Goal: Information Seeking & Learning: Check status

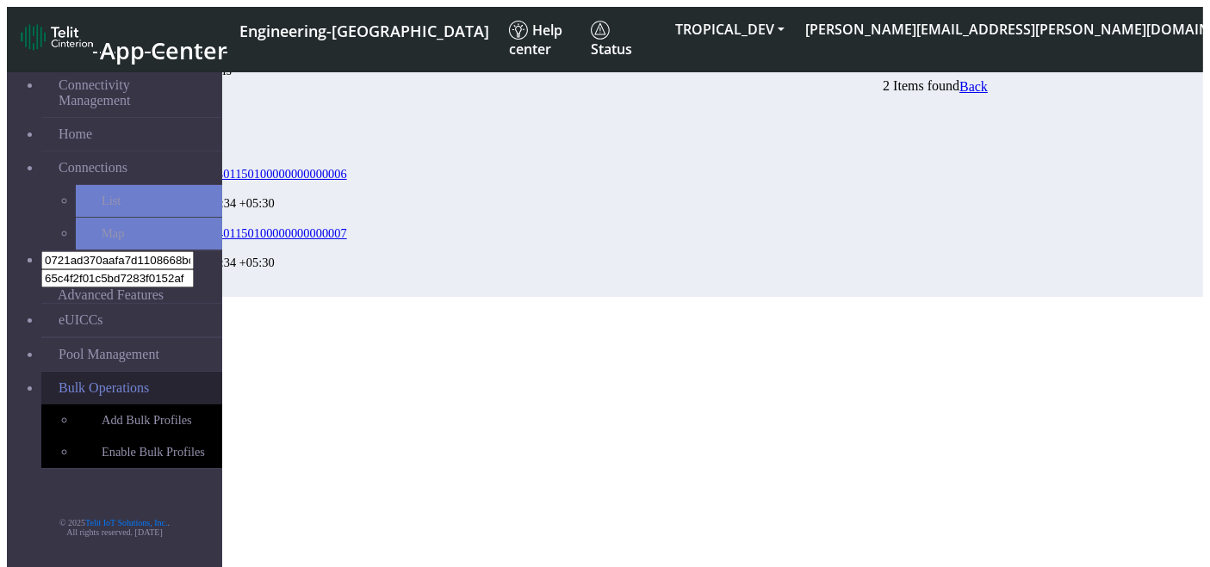
click at [153, 372] on link "Bulk Operations" at bounding box center [131, 388] width 181 height 33
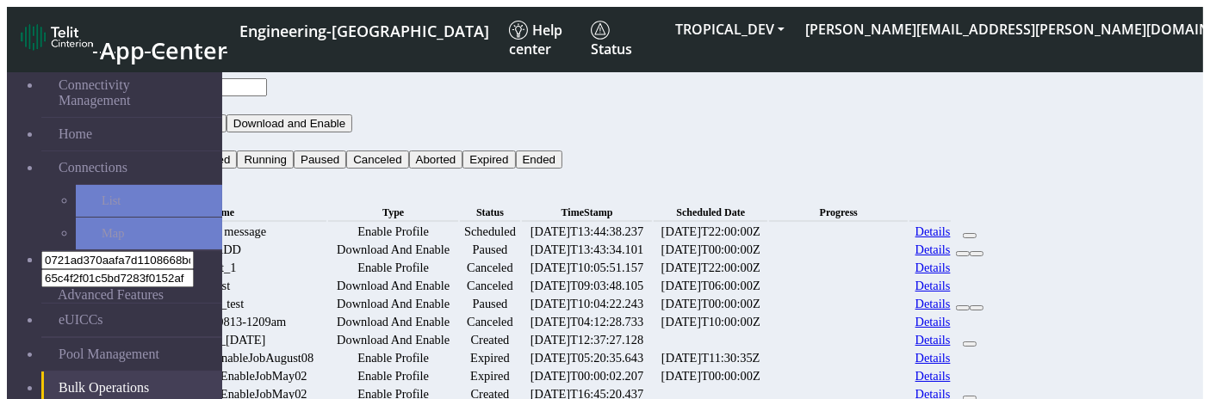
click at [951, 257] on link "Details" at bounding box center [932, 250] width 35 height 15
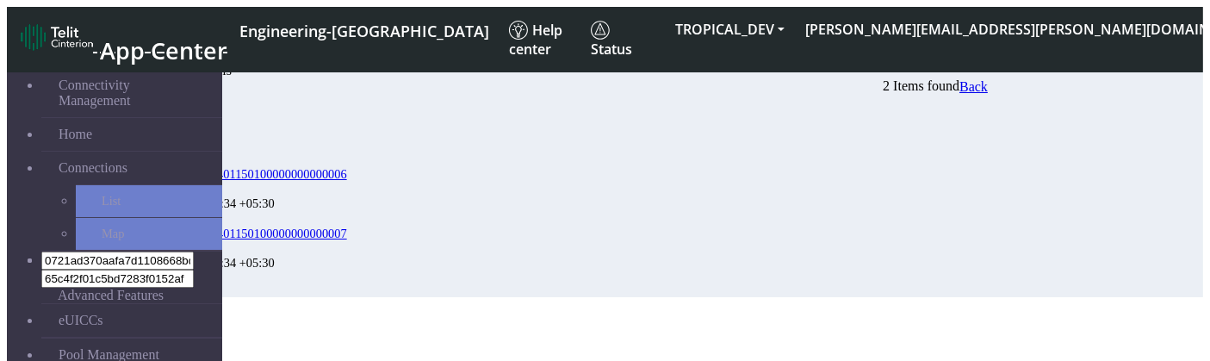
click at [988, 84] on span "Back" at bounding box center [973, 86] width 28 height 15
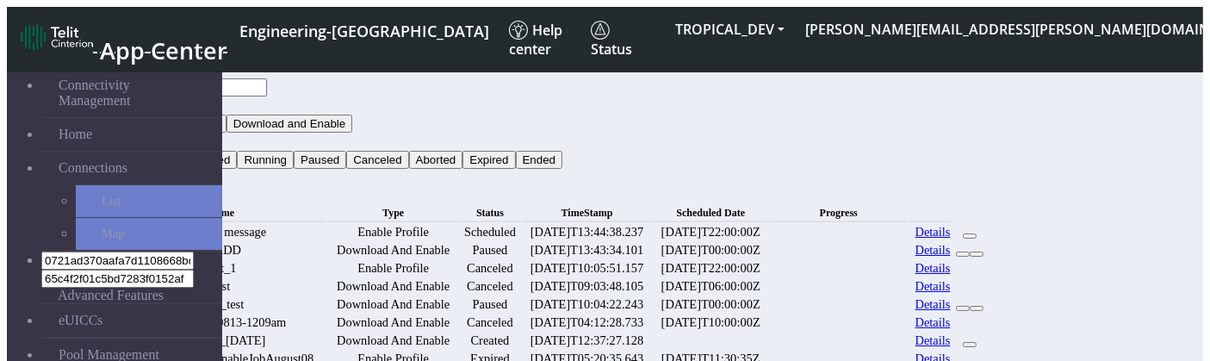
click at [267, 78] on input "text" at bounding box center [191, 87] width 152 height 18
click at [951, 257] on link "Details" at bounding box center [932, 250] width 35 height 15
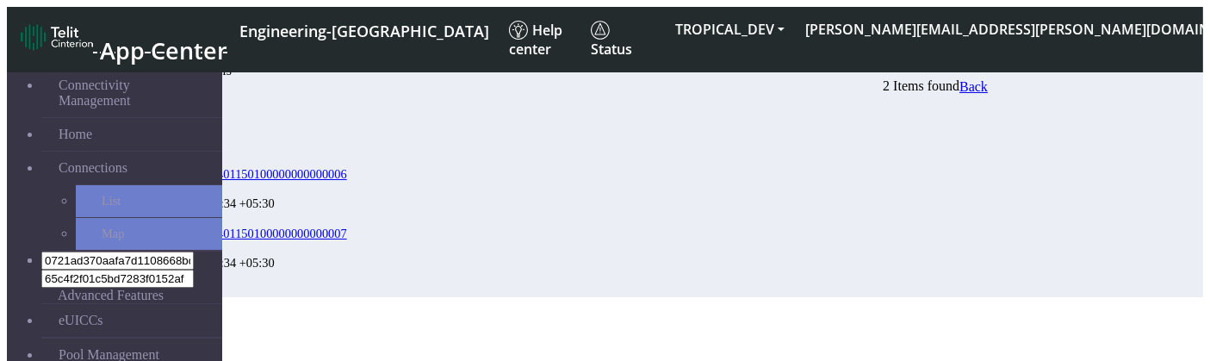
click at [988, 92] on link "Back" at bounding box center [973, 86] width 28 height 15
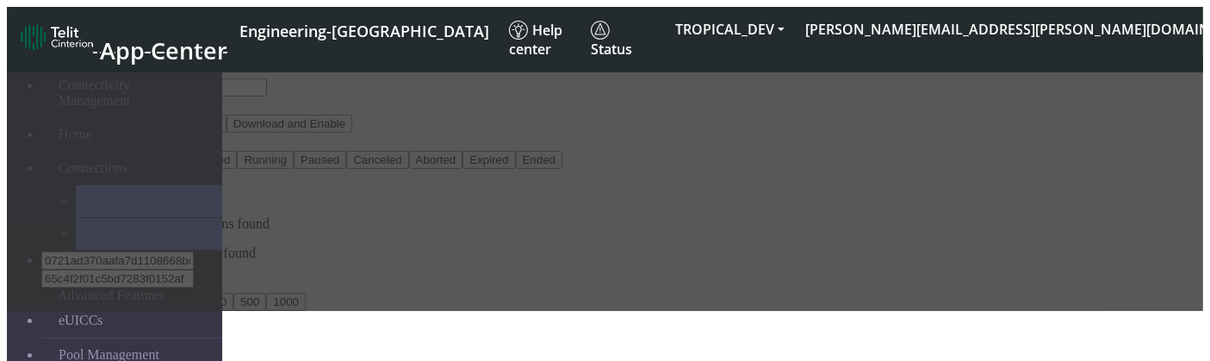
click at [1078, 74] on div at bounding box center [605, 182] width 1196 height 257
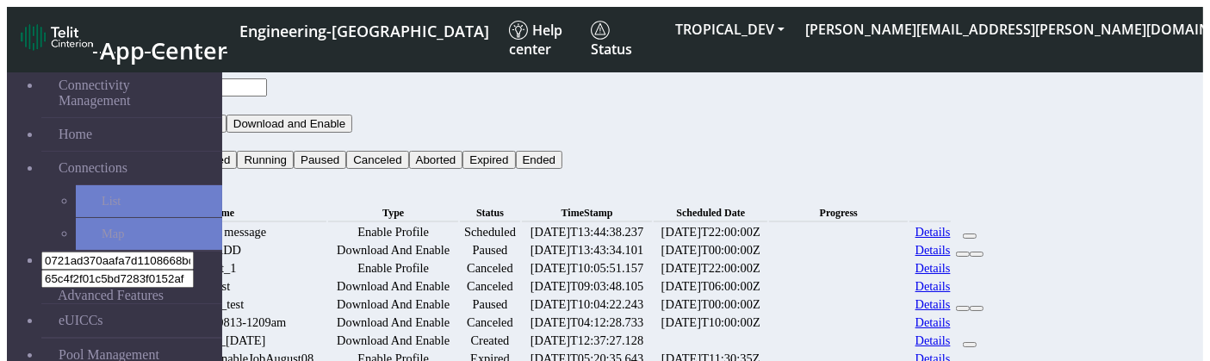
click at [161, 133] on button "Status" at bounding box center [138, 142] width 46 height 18
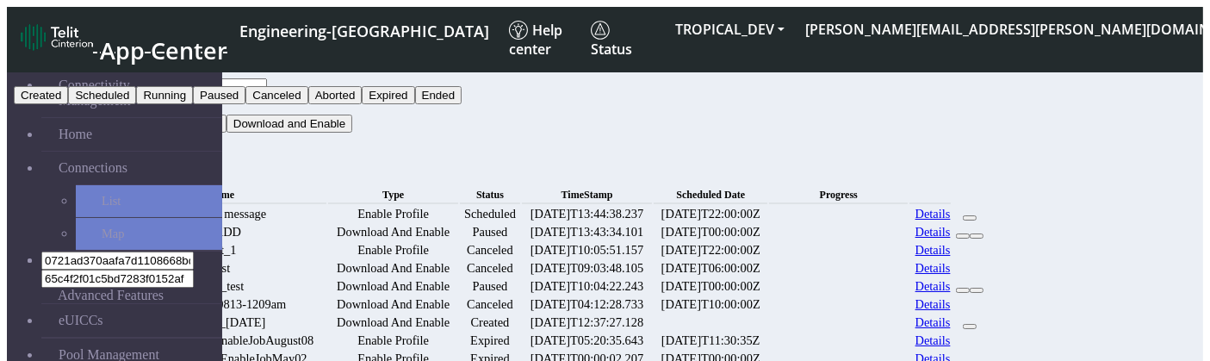
click at [966, 169] on div "Bulk Operations" at bounding box center [551, 176] width 873 height 15
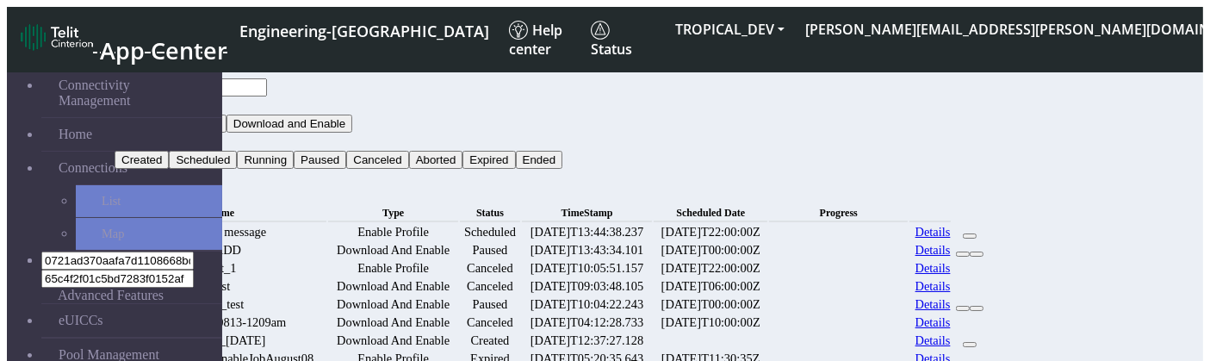
click at [951, 257] on link "Details" at bounding box center [932, 250] width 35 height 15
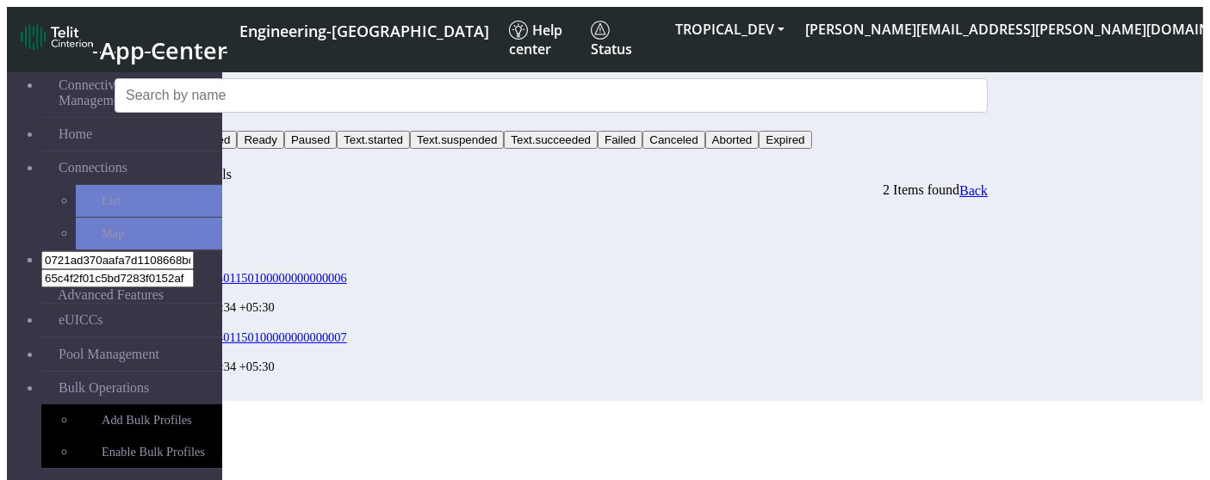
click at [161, 113] on button "Status" at bounding box center [138, 122] width 46 height 18
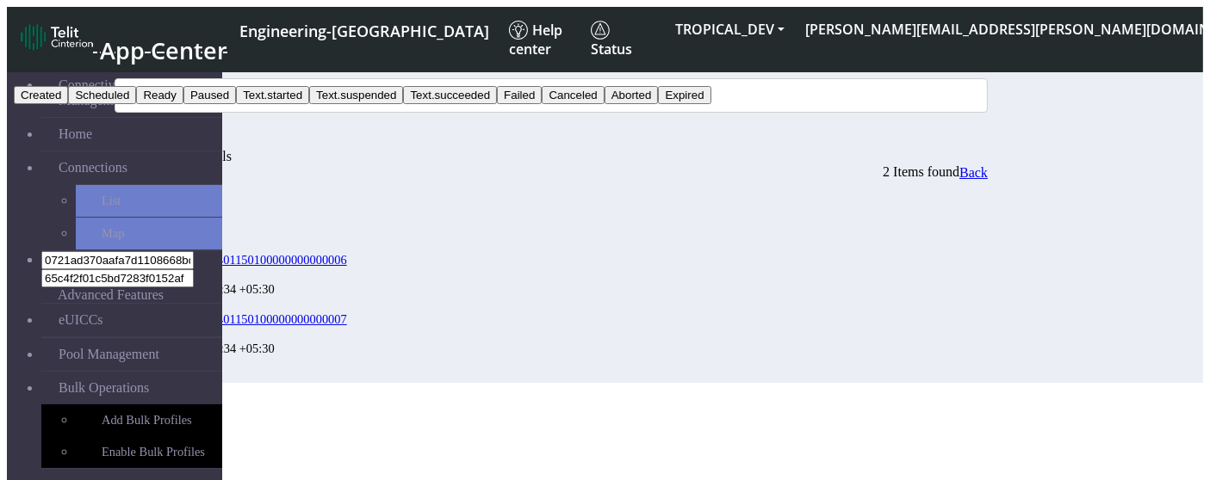
click at [542, 104] on button "Failed" at bounding box center [519, 95] width 45 height 18
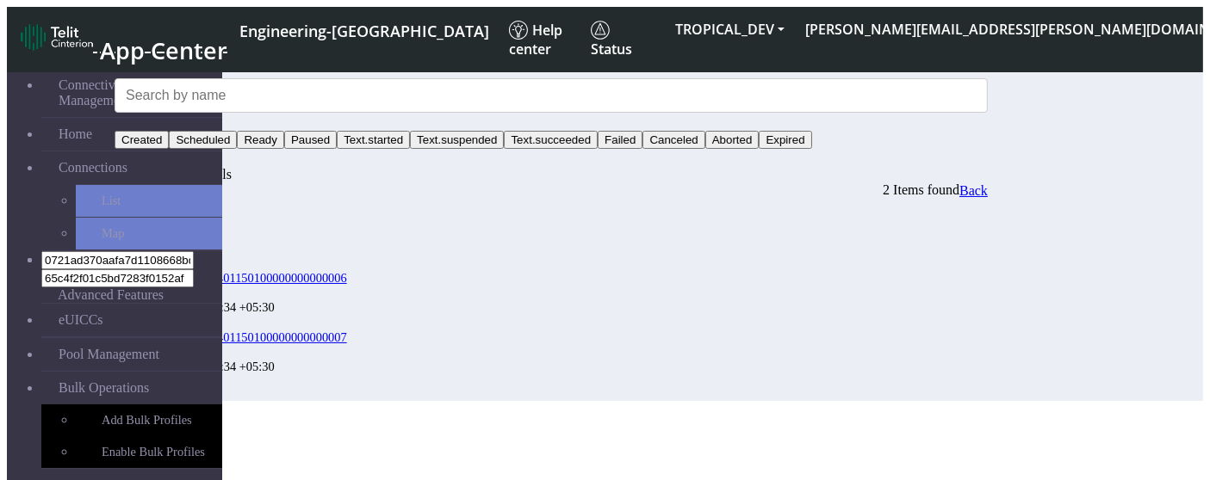
click at [164, 149] on button "Search" at bounding box center [140, 158] width 50 height 18
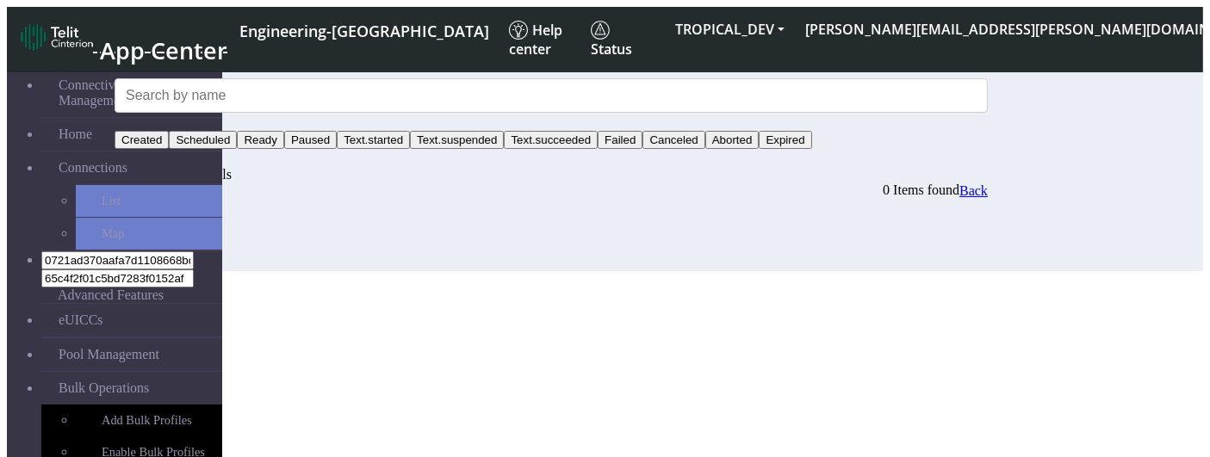
click at [159, 113] on button "Failed" at bounding box center [137, 122] width 45 height 18
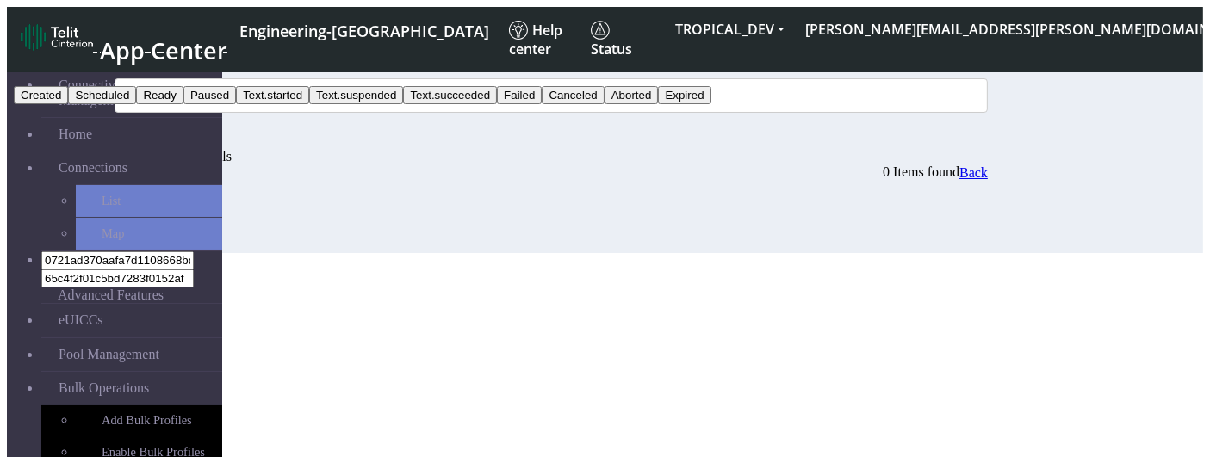
click at [236, 104] on button "Paused" at bounding box center [209, 95] width 53 height 18
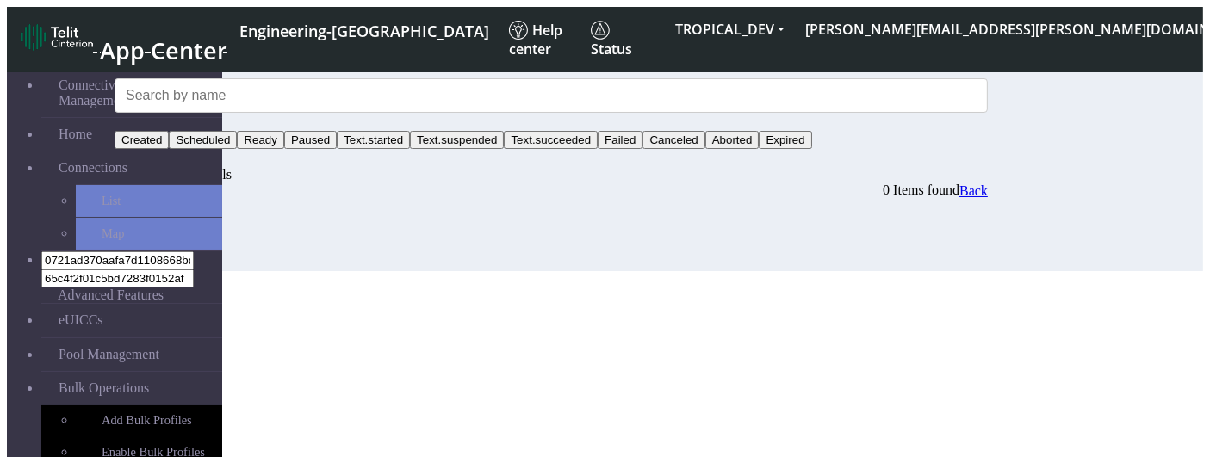
click at [164, 149] on button "Search" at bounding box center [140, 158] width 50 height 18
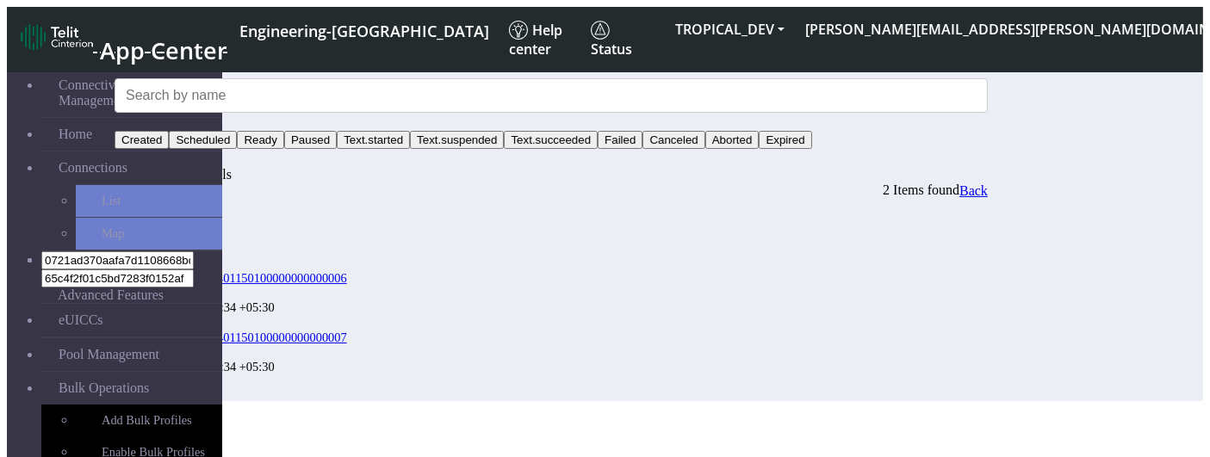
click at [586, 330] on div "EIDs Status Timestamp 89033024103401150100000000000006 Paused 2025-08-18 13:43:…" at bounding box center [551, 300] width 873 height 202
click at [528, 308] on div "EIDs Status Timestamp 89033024103401150100000000000006 Paused 2025-08-18 13:43:…" at bounding box center [551, 300] width 873 height 202
drag, startPoint x: 477, startPoint y: 273, endPoint x: 245, endPoint y: 269, distance: 231.6
click at [245, 330] on div "89033024103401150100000000000007 Paused 2025-08-18 13:43:34 +05:30" at bounding box center [568, 359] width 839 height 59
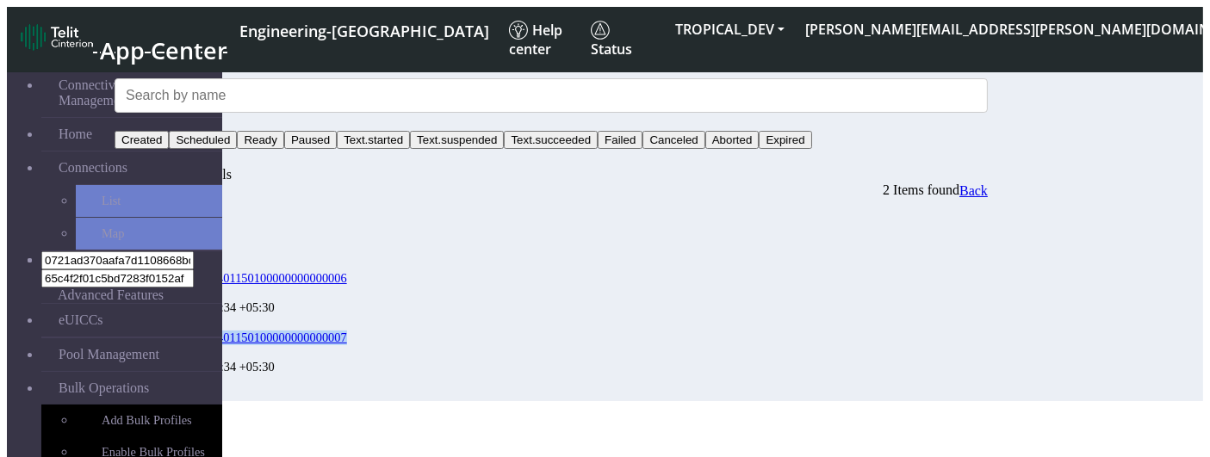
copy link "89033024103401150100000000000007"
click at [609, 313] on div "EIDs Status Timestamp 89033024103401150100000000000006 Paused 2025-08-18 13:43:…" at bounding box center [551, 300] width 873 height 202
click at [921, 311] on div "EIDs Status Timestamp 89033024103401150100000000000006 Paused 2025-08-18 13:43:…" at bounding box center [551, 300] width 873 height 202
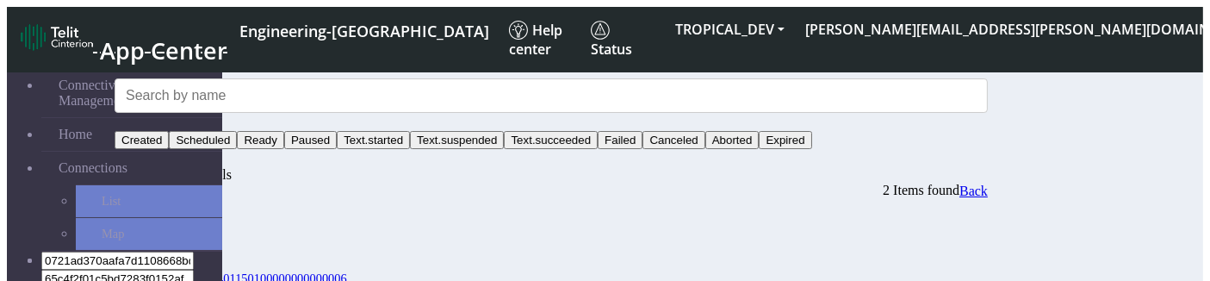
click at [164, 149] on button "Search" at bounding box center [140, 158] width 50 height 18
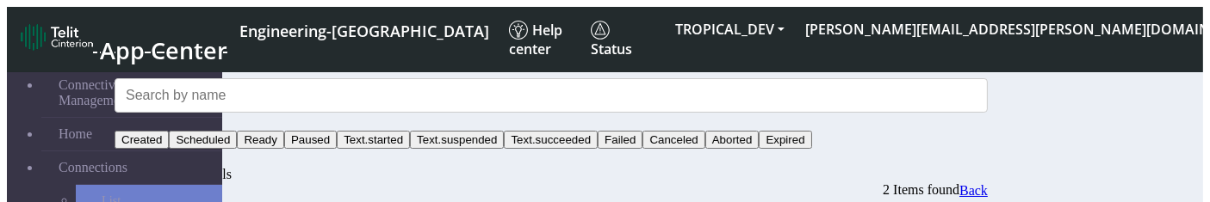
click at [988, 183] on span "Back" at bounding box center [973, 190] width 28 height 15
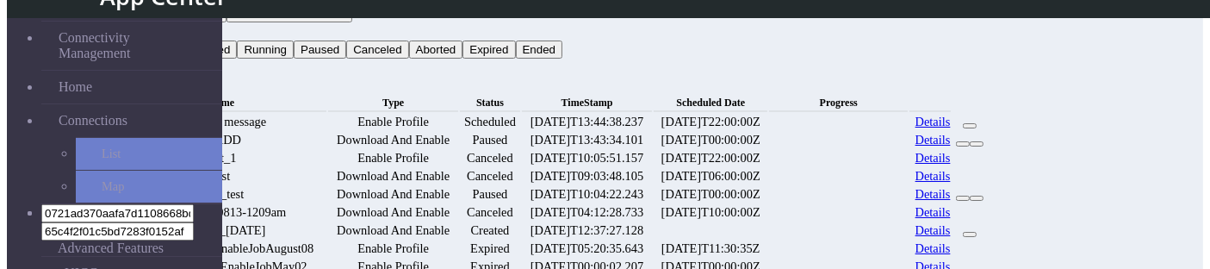
scroll to position [66, 0]
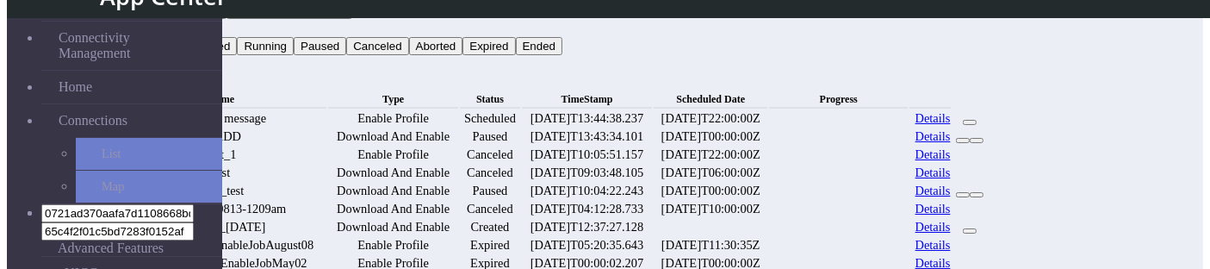
click at [951, 111] on link "Details" at bounding box center [932, 118] width 35 height 15
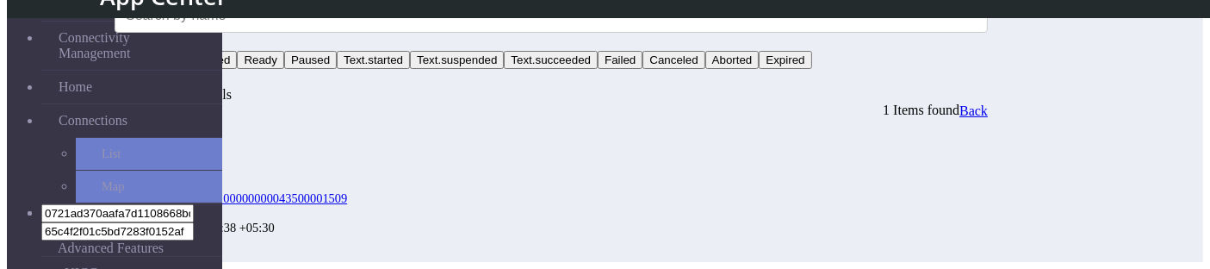
click at [591, 200] on div "EIDs Status Timestamp 89033023428100000000043500001509 Scheduled 2025-08-18 13:…" at bounding box center [551, 190] width 873 height 143
click at [988, 103] on span "Back" at bounding box center [973, 110] width 28 height 15
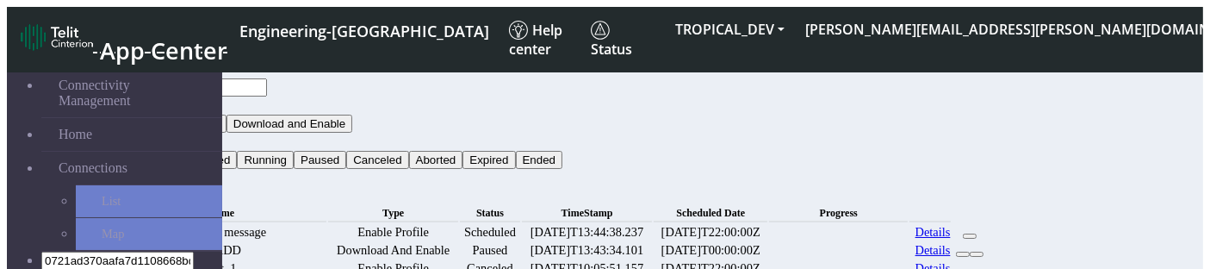
click at [161, 133] on button "Status" at bounding box center [138, 142] width 46 height 18
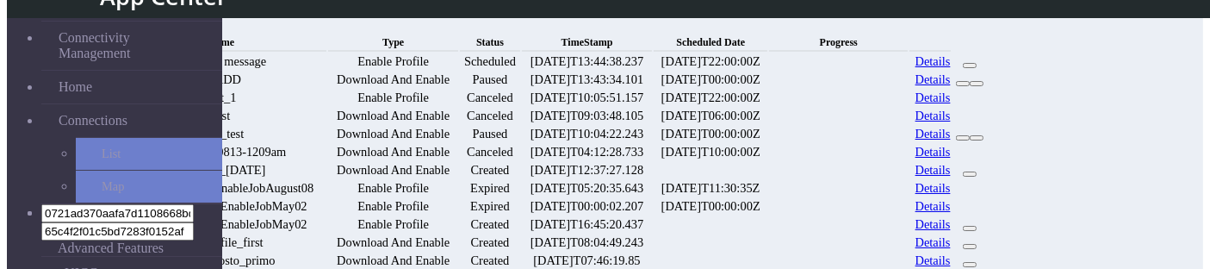
scroll to position [106, 0]
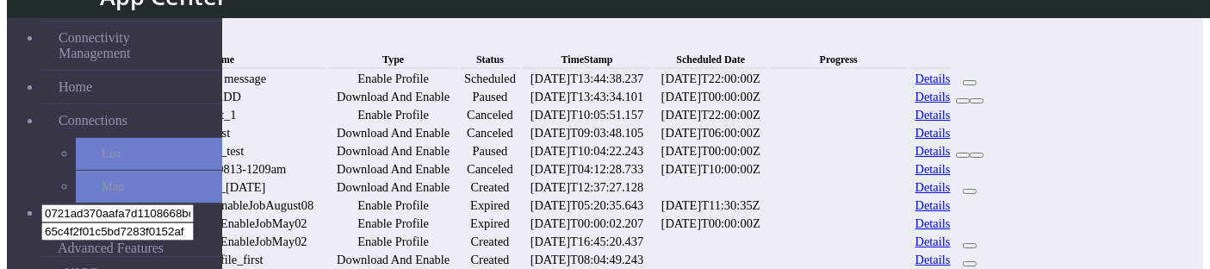
scroll to position [0, 0]
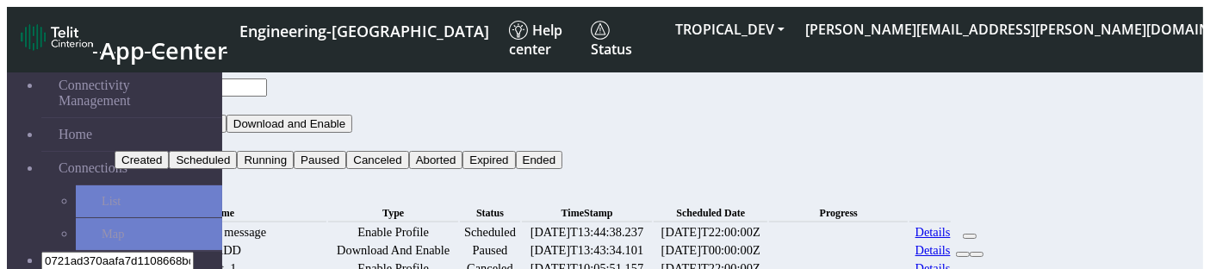
click at [164, 169] on button "Search" at bounding box center [140, 178] width 50 height 18
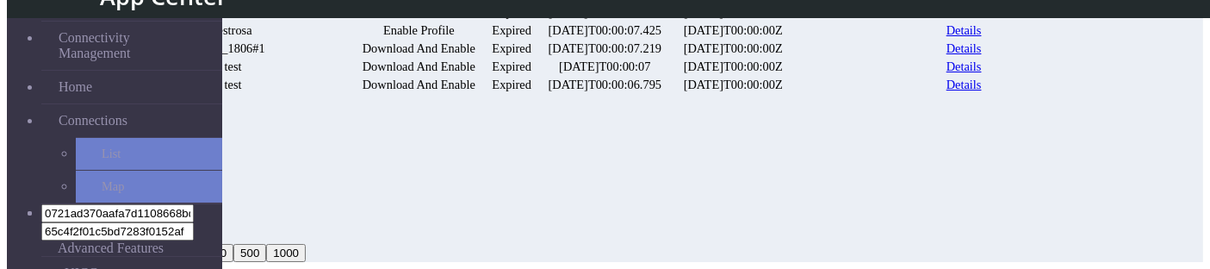
click at [981, 74] on link "Details" at bounding box center [963, 66] width 35 height 15
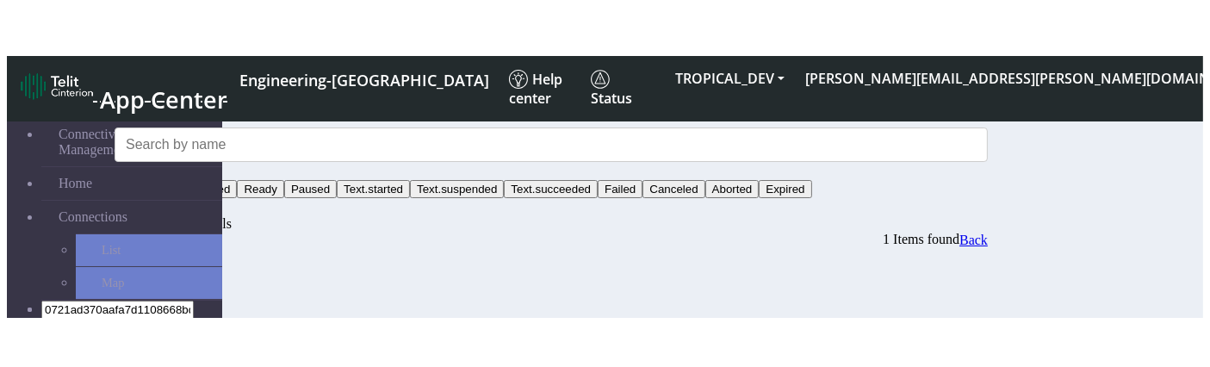
scroll to position [34, 0]
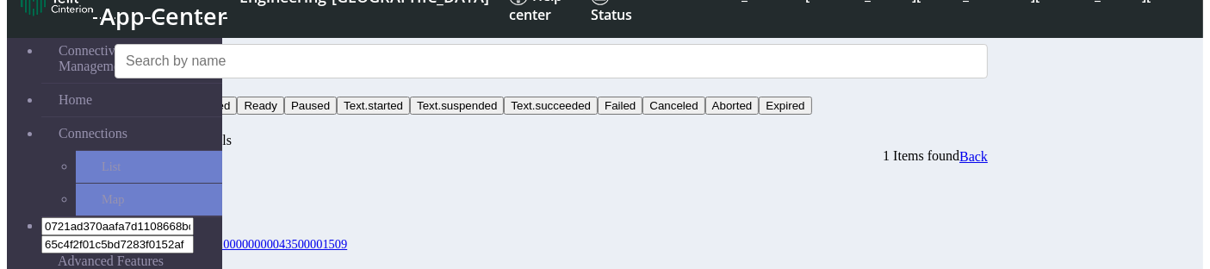
click at [604, 236] on li "89033023428100000000043500001509 Failed 2025-07-18 00:00:07 +05:30" at bounding box center [568, 265] width 839 height 59
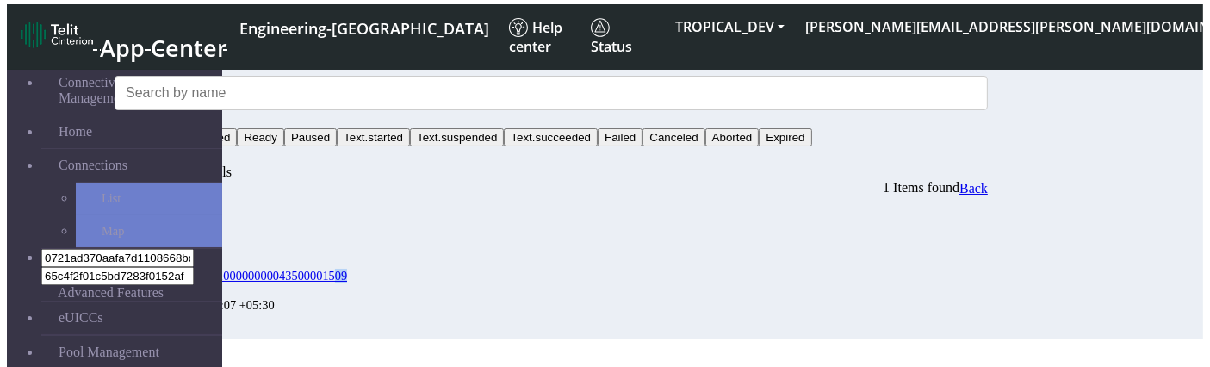
drag, startPoint x: 480, startPoint y: 195, endPoint x: 442, endPoint y: 198, distance: 38.8
click at [442, 268] on div "89033023428100000000043500001509 Failed 2025-07-18 00:00:07 +05:30" at bounding box center [568, 297] width 839 height 59
click at [469, 268] on li "89033023428100000000043500001509 Failed 2025-07-18 00:00:07 +05:30" at bounding box center [568, 297] width 839 height 59
click at [288, 224] on div "Status" at bounding box center [218, 231] width 139 height 15
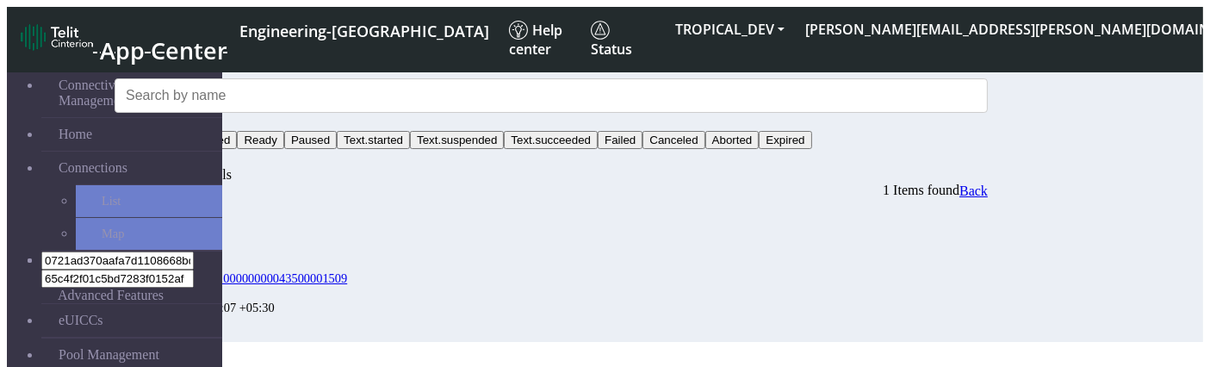
click at [749, 267] on div "EIDs Status Timestamp 89033023428100000000043500001509 Failed 2025-07-18 00:00:…" at bounding box center [551, 270] width 873 height 143
click at [654, 284] on div "EIDs Status Timestamp 89033023428100000000043500001509 Failed 2025-07-18 00:00:…" at bounding box center [551, 270] width 873 height 143
click at [580, 257] on div "EIDs Status Timestamp 89033023428100000000043500001509 Failed 2025-07-18 00:00:…" at bounding box center [551, 270] width 873 height 143
click at [616, 212] on li "EIDs Status Timestamp" at bounding box center [568, 241] width 839 height 59
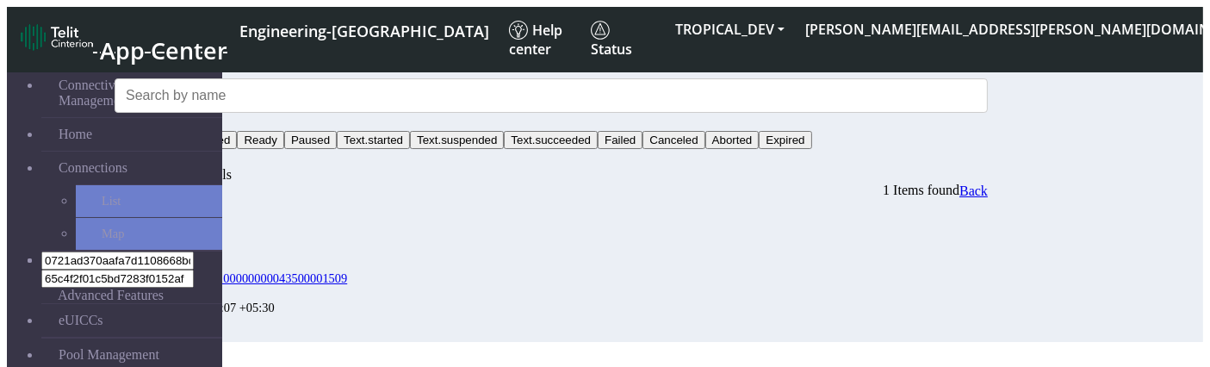
click at [288, 300] on div "2025-07-18 00:00:07 +05:30" at bounding box center [218, 307] width 139 height 15
click at [161, 113] on button "Status" at bounding box center [138, 122] width 46 height 18
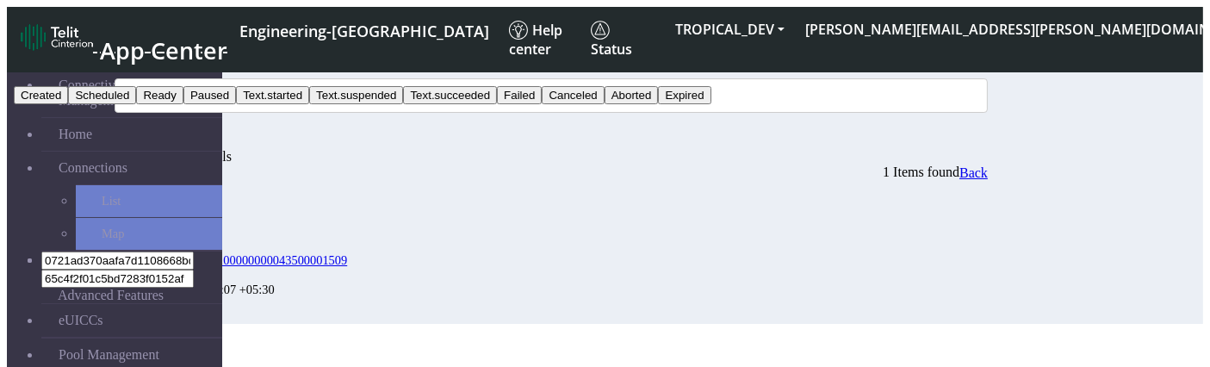
click at [288, 223] on div "Timestamp" at bounding box center [218, 230] width 139 height 15
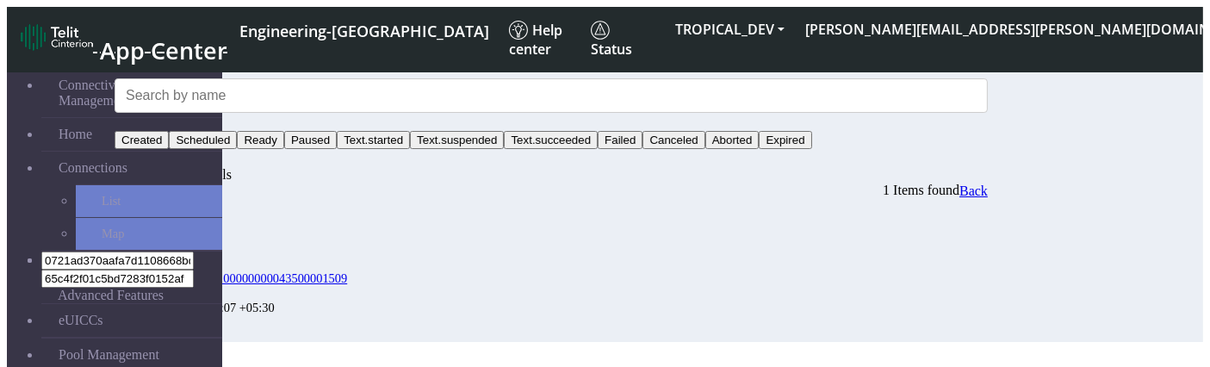
click at [635, 329] on div "EIDs Status Timestamp 89033023428100000000043500001509 Failed 2025-07-18 00:00:…" at bounding box center [551, 270] width 873 height 143
click at [161, 113] on button "Status" at bounding box center [138, 122] width 46 height 18
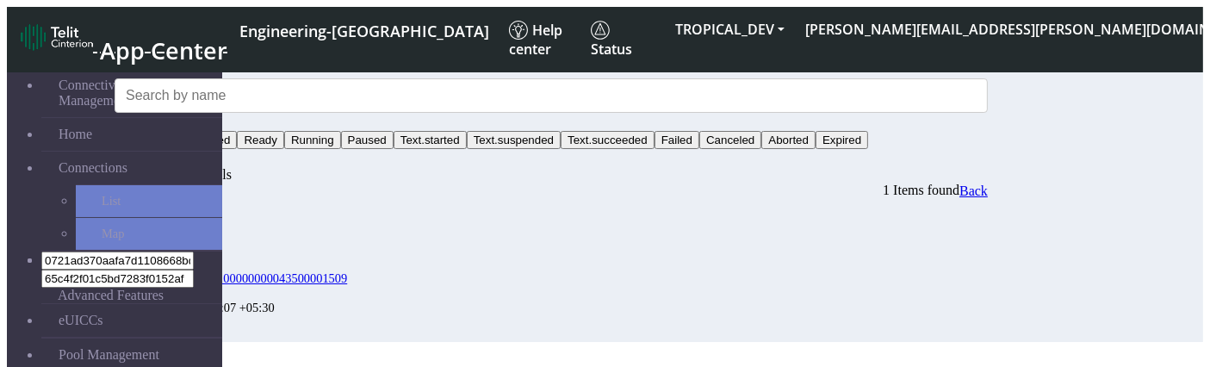
click at [161, 113] on button "Status" at bounding box center [138, 122] width 46 height 18
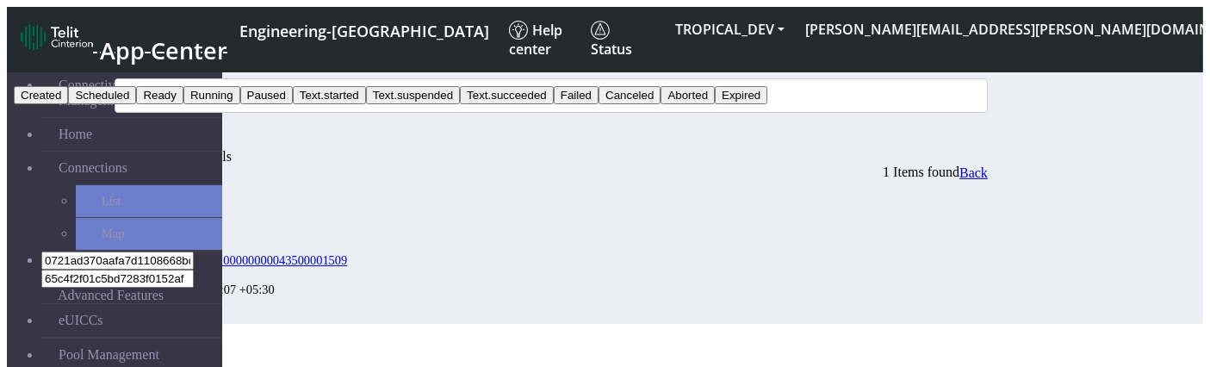
click at [240, 104] on button "Running" at bounding box center [211, 95] width 57 height 18
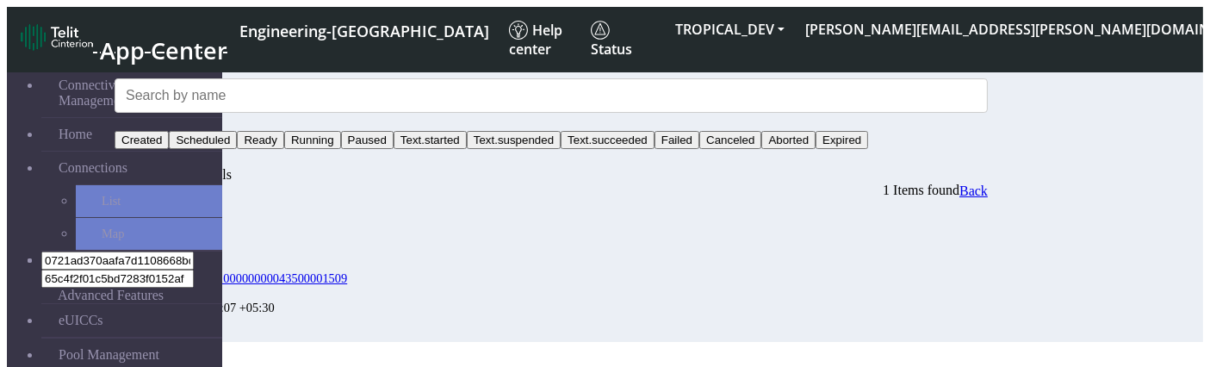
click at [164, 149] on button "Search" at bounding box center [140, 158] width 50 height 18
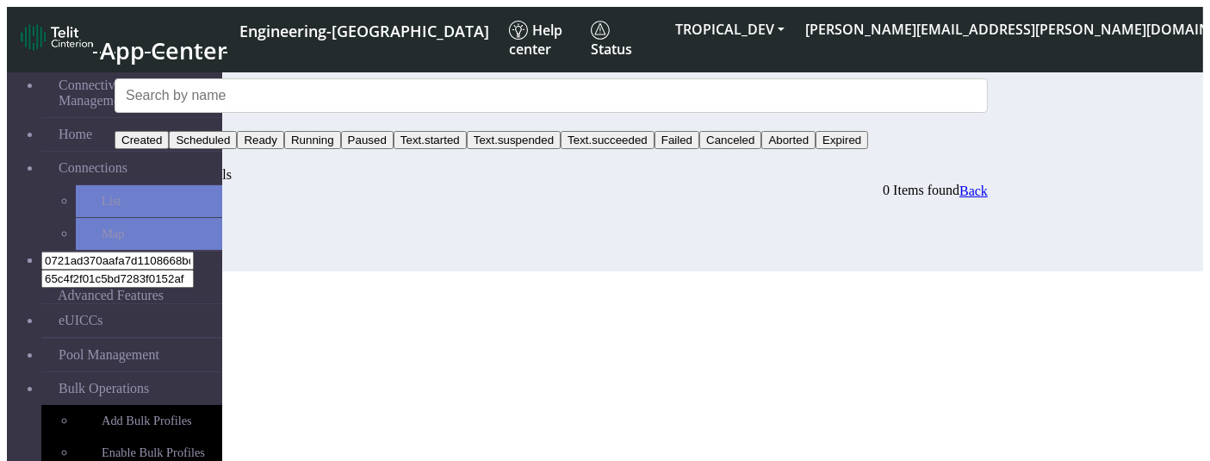
click at [988, 183] on span "Back" at bounding box center [973, 190] width 28 height 15
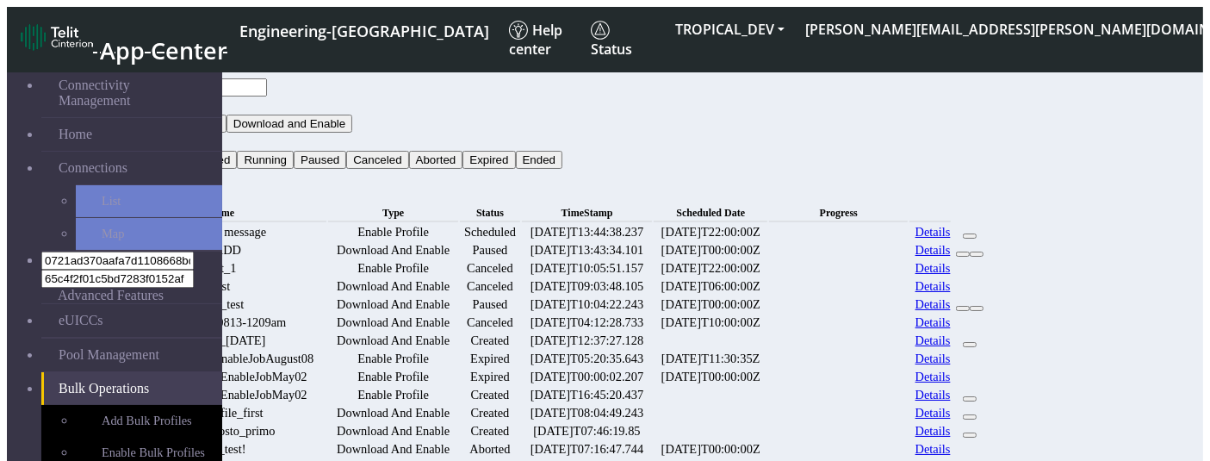
click at [161, 133] on button "Status" at bounding box center [138, 142] width 46 height 18
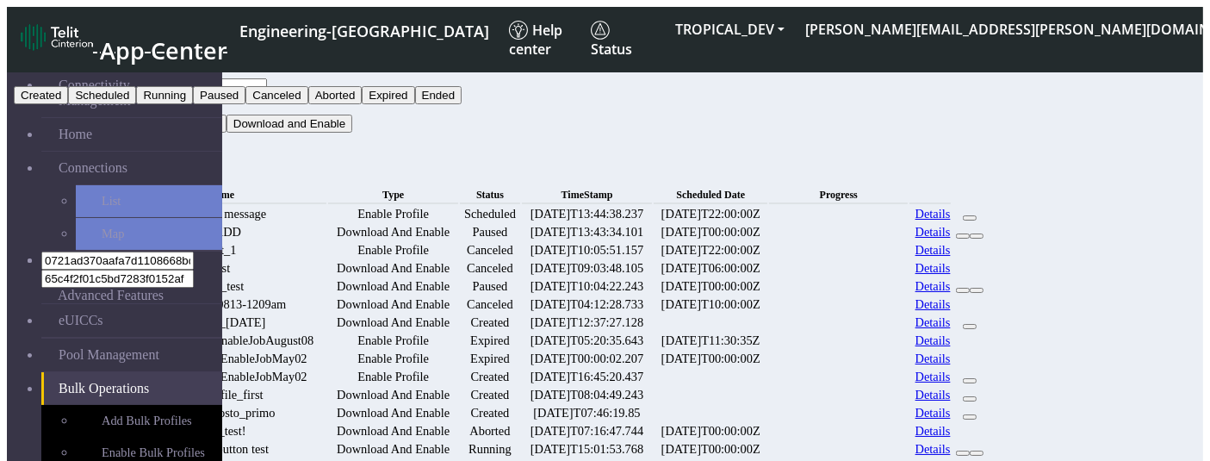
click at [193, 104] on button "Running" at bounding box center [164, 95] width 57 height 18
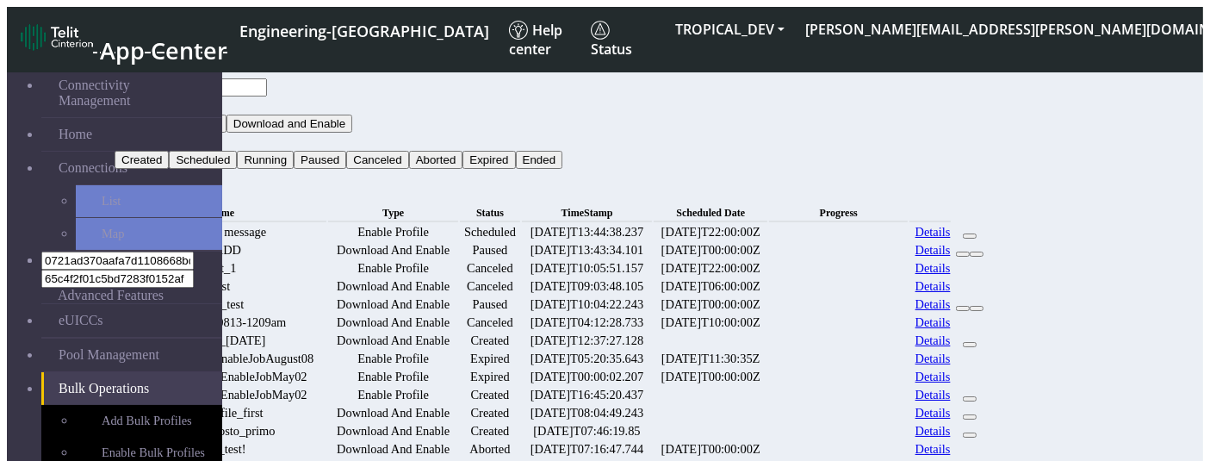
click at [164, 169] on button "Search" at bounding box center [140, 178] width 50 height 18
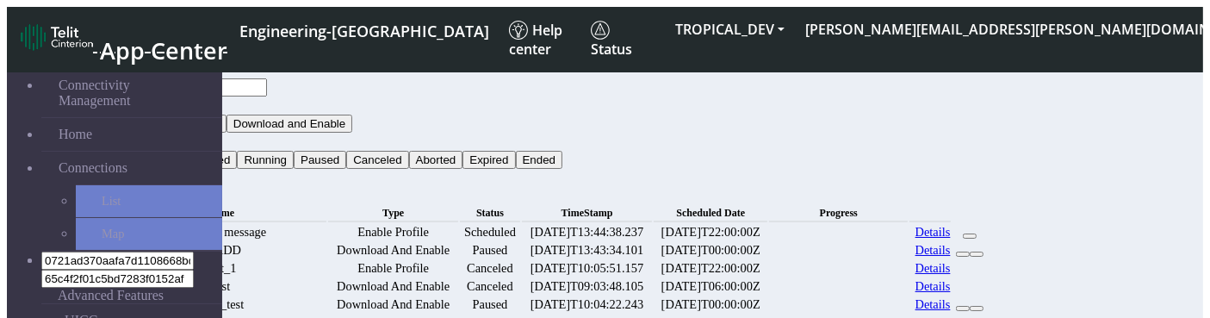
click at [161, 133] on button "Status" at bounding box center [138, 142] width 46 height 18
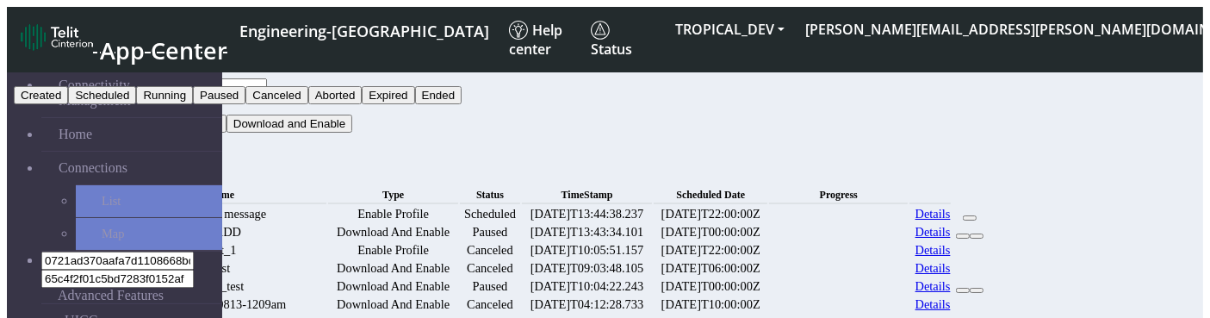
click at [907, 186] on th "Progress" at bounding box center [838, 195] width 139 height 18
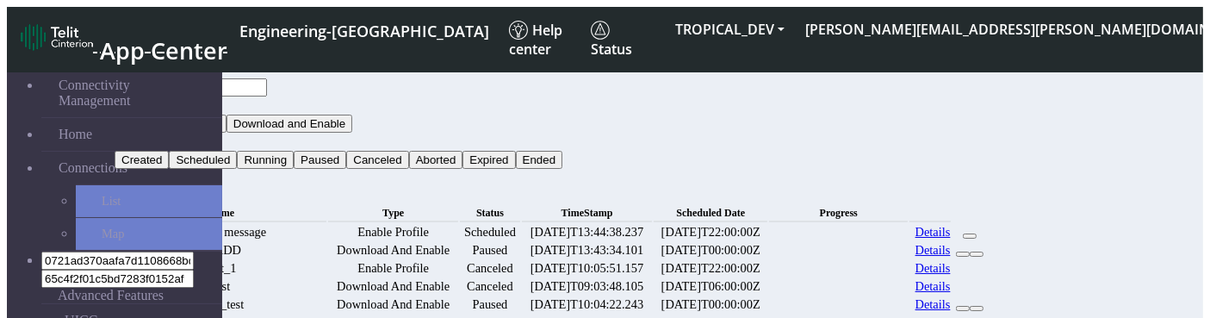
click at [161, 133] on button "Status" at bounding box center [138, 142] width 46 height 18
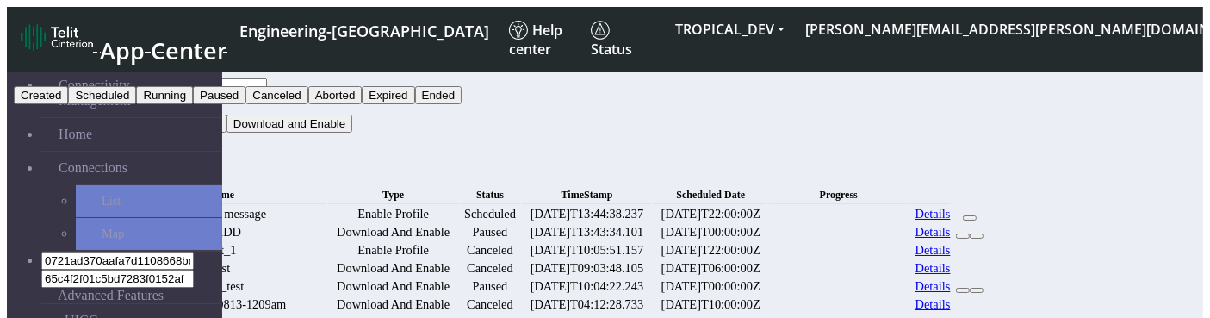
click at [68, 104] on button "Created" at bounding box center [41, 95] width 54 height 18
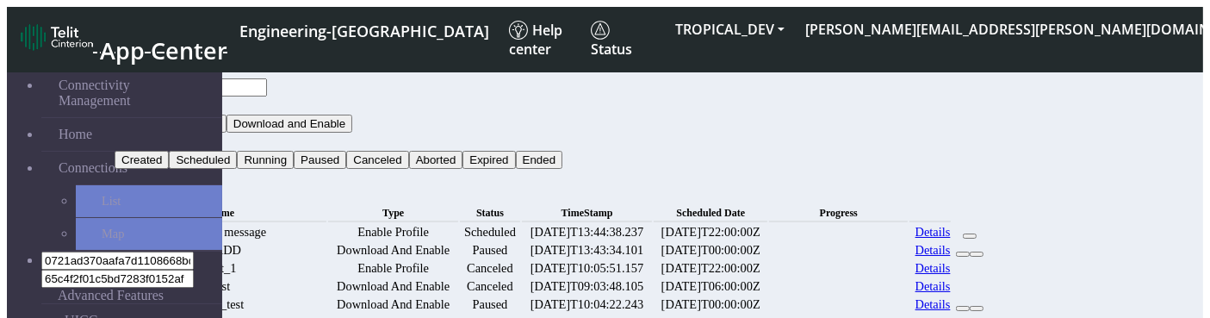
click at [164, 169] on button "Search" at bounding box center [140, 178] width 50 height 18
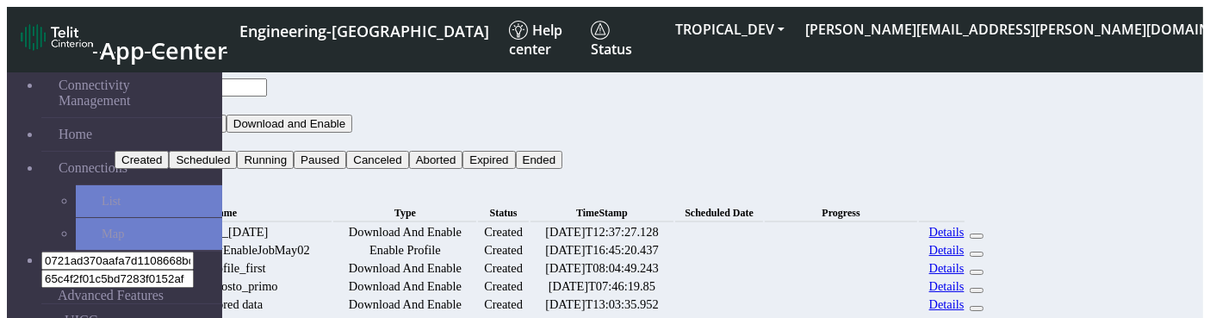
click at [169, 133] on button "Created" at bounding box center [142, 142] width 54 height 18
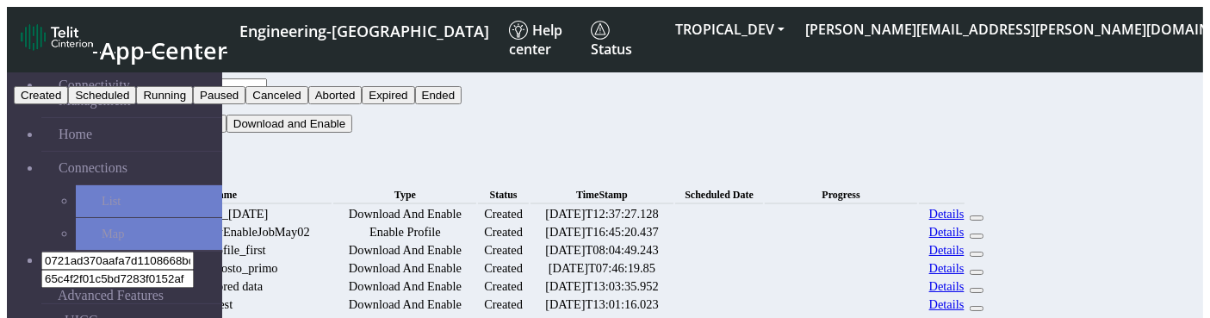
click at [979, 169] on div "Bulk Operations" at bounding box center [551, 176] width 873 height 15
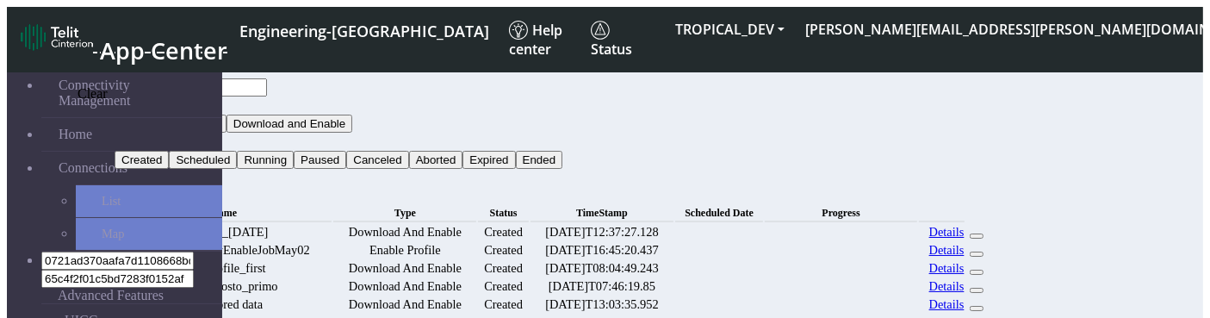
click at [171, 182] on icon "button" at bounding box center [171, 182] width 0 height 0
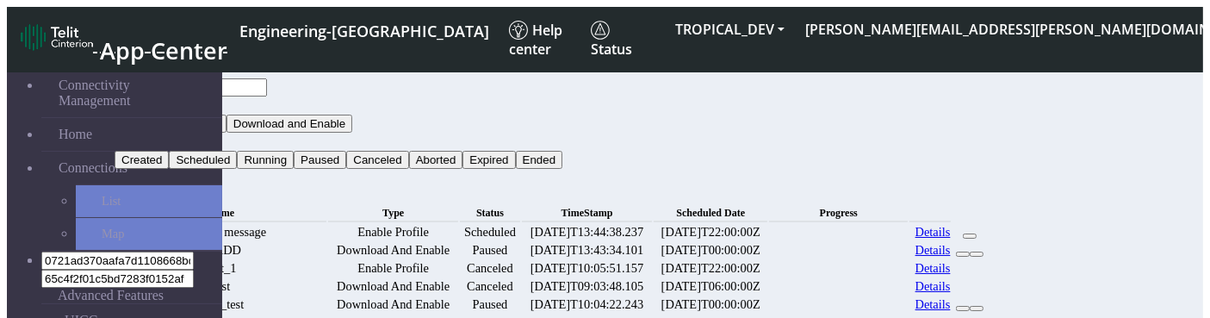
click at [951, 257] on link "Details" at bounding box center [932, 250] width 35 height 15
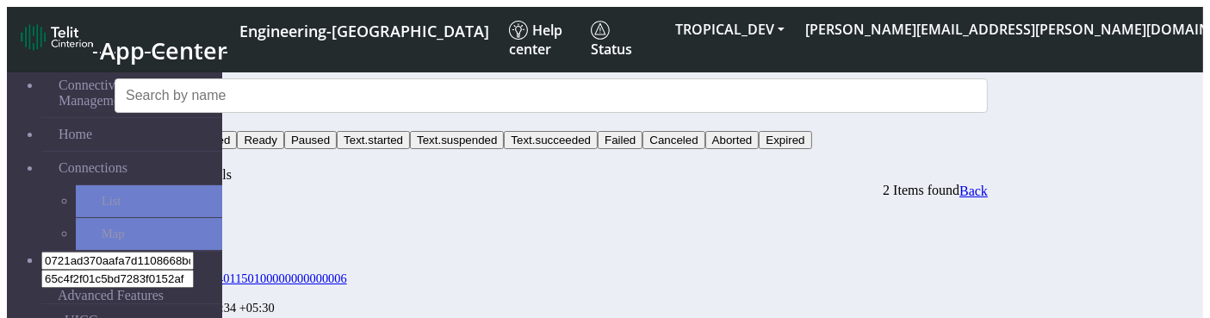
click at [1133, 43] on nav "App Center Engineering-US Help center Status TROPICAL_DEV vinodkumar.pattar@tel…" at bounding box center [605, 39] width 1196 height 65
click at [988, 95] on div "Filter by Status Created Scheduled Ready Paused Text.started Text.suspended Tex…" at bounding box center [551, 232] width 873 height 338
click at [161, 113] on button "Status" at bounding box center [138, 122] width 46 height 18
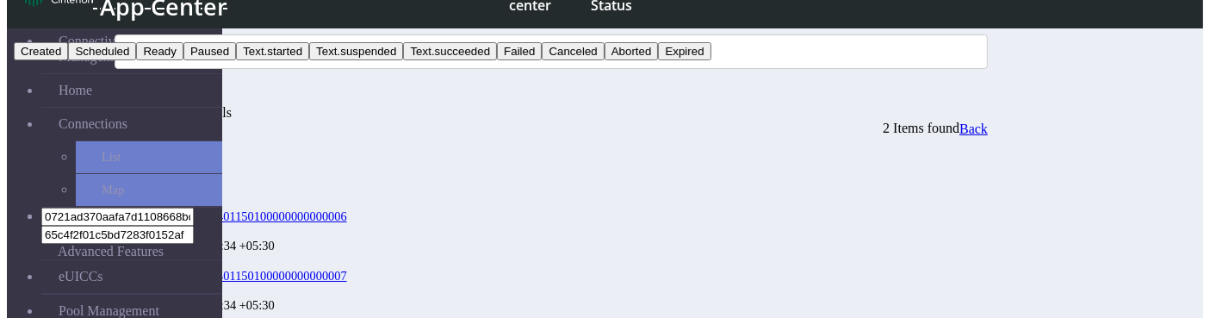
scroll to position [45, 0]
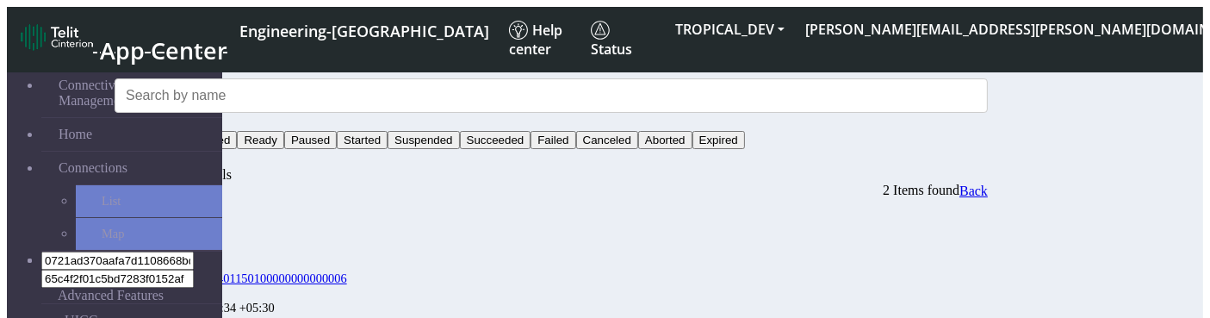
click at [161, 113] on button "Status" at bounding box center [138, 122] width 46 height 18
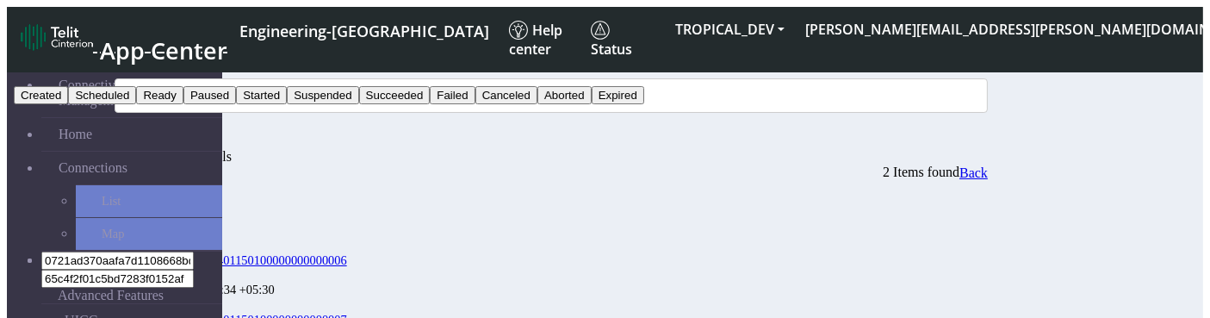
click at [816, 106] on div "Filter by Status Created Scheduled Ready Paused Started Suspended Succeeded Fai…" at bounding box center [551, 223] width 873 height 320
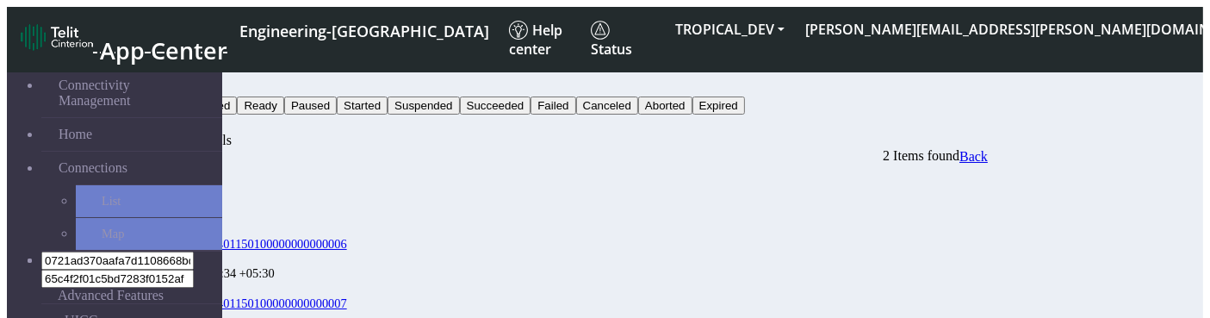
click at [988, 71] on div "Filter by" at bounding box center [551, 70] width 873 height 15
click at [161, 78] on button "Status" at bounding box center [138, 87] width 46 height 18
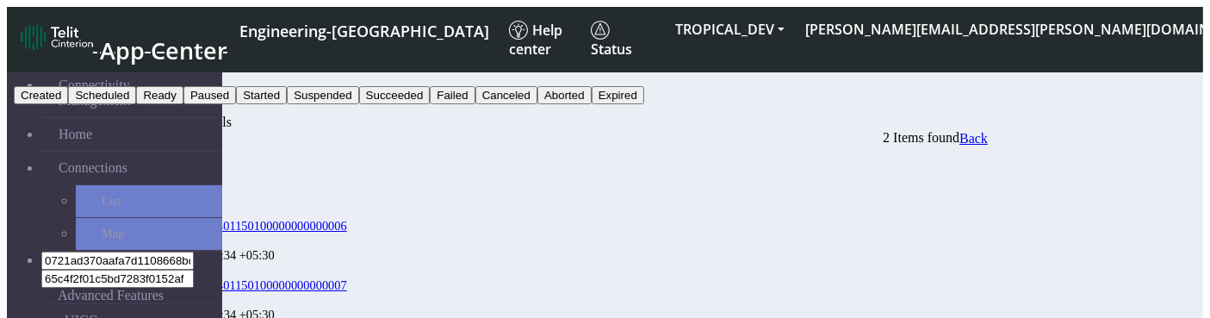
click at [358, 104] on button "Suspended" at bounding box center [322, 95] width 71 height 18
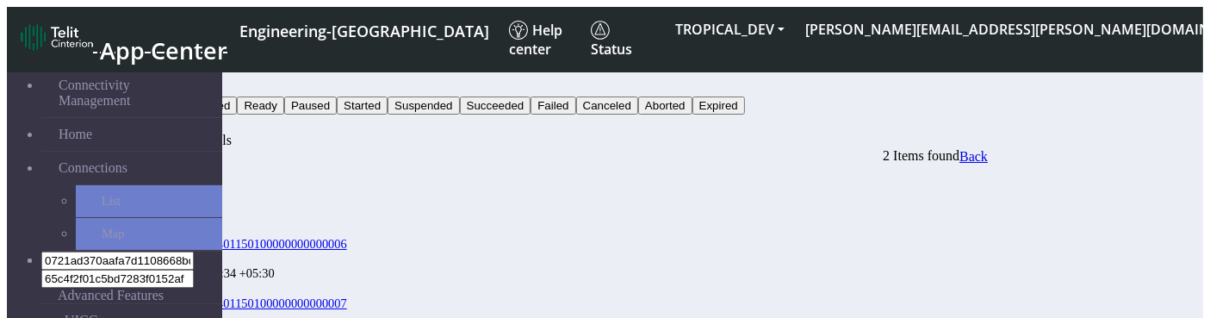
click at [161, 80] on button "Status" at bounding box center [138, 87] width 46 height 18
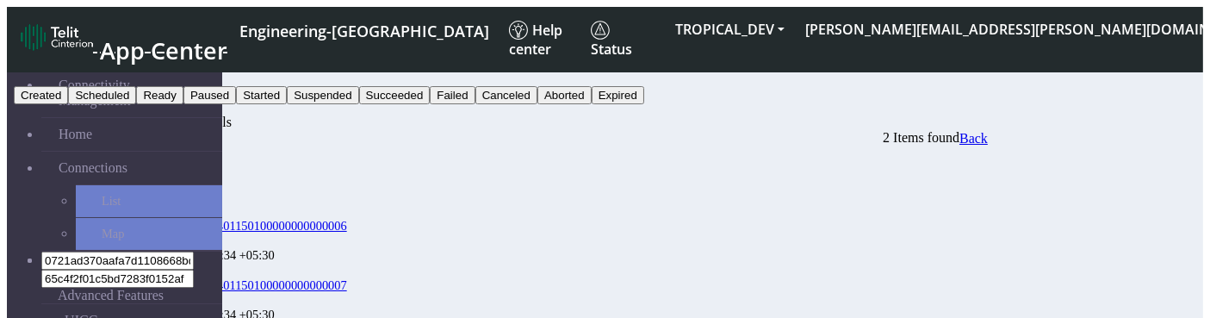
click at [68, 104] on button "Created" at bounding box center [41, 95] width 54 height 18
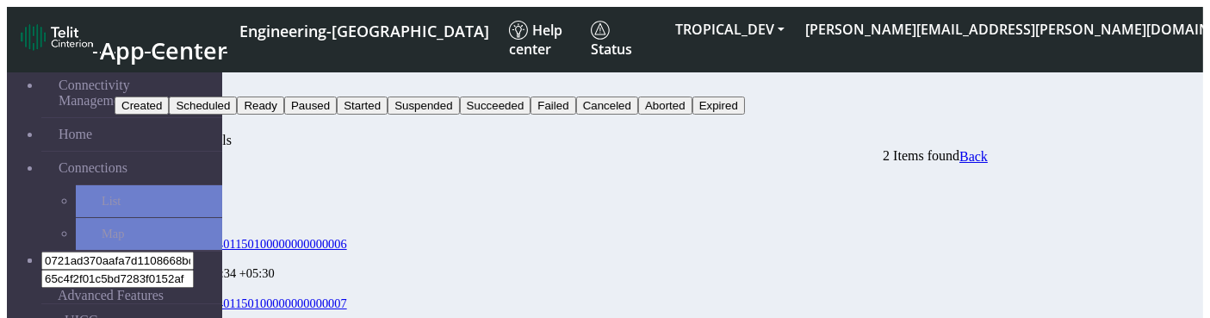
click at [164, 115] on button "Search" at bounding box center [140, 124] width 50 height 18
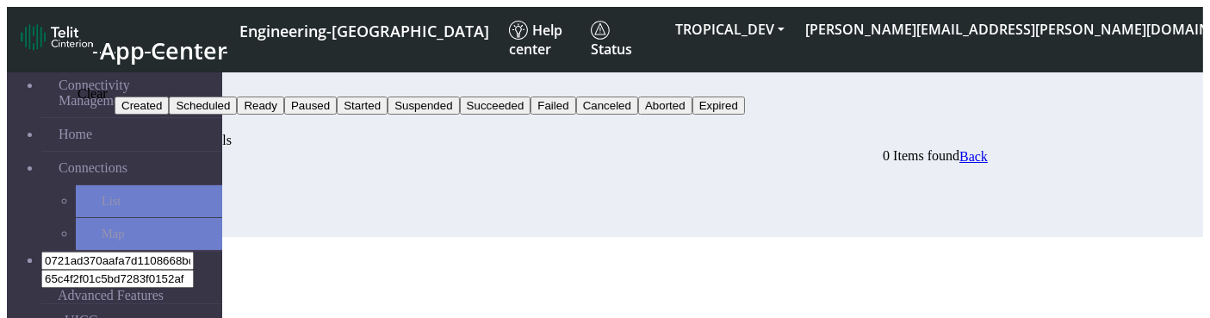
click at [171, 127] on icon "button" at bounding box center [171, 127] width 0 height 0
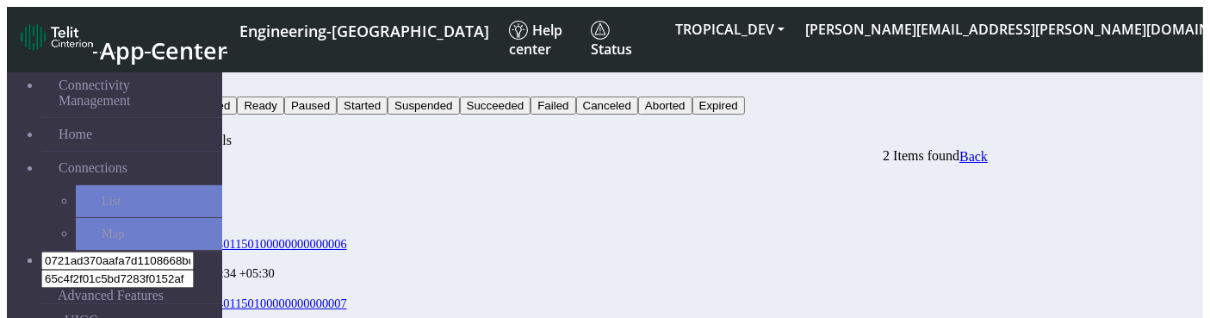
click at [827, 143] on div "Bulk Activity Details" at bounding box center [551, 140] width 873 height 15
